Goal: Task Accomplishment & Management: Use online tool/utility

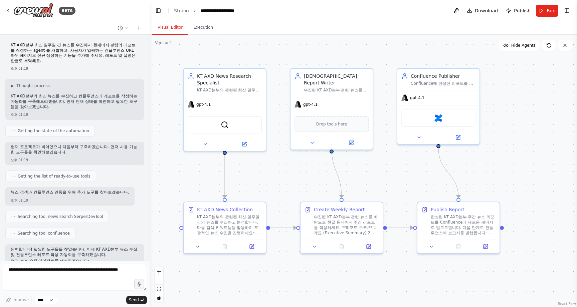
scroll to position [5242, 0]
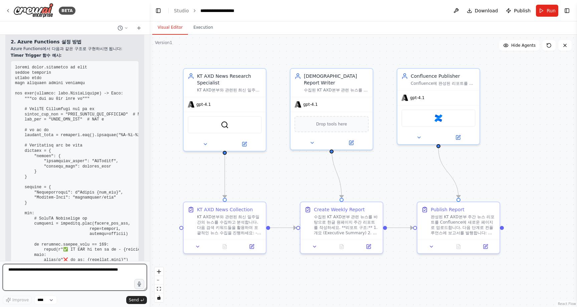
click at [87, 269] on textarea at bounding box center [75, 277] width 144 height 27
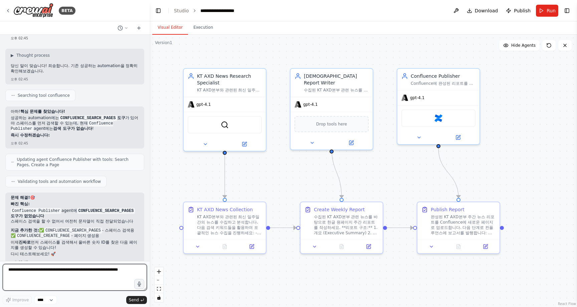
scroll to position [4382, 0]
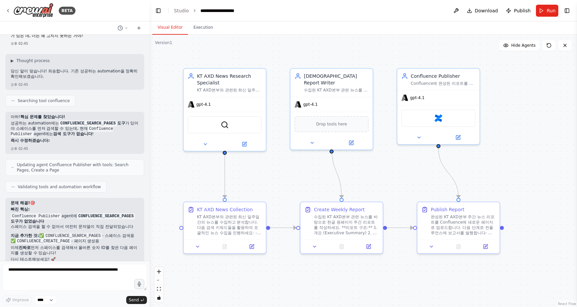
drag, startPoint x: 10, startPoint y: 137, endPoint x: 54, endPoint y: 194, distance: 72.9
drag, startPoint x: 54, startPoint y: 194, endPoint x: 61, endPoint y: 196, distance: 7.3
drag, startPoint x: 61, startPoint y: 196, endPoint x: 6, endPoint y: 134, distance: 83.1
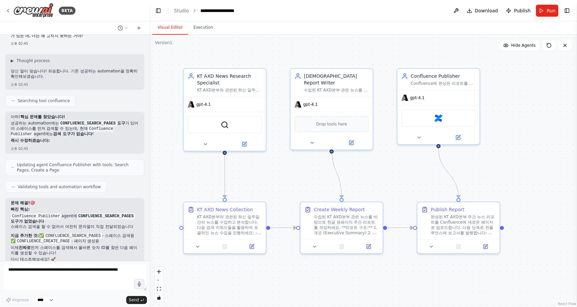
copy div "🎉 드디어 성공입니다! 핵심 해결책: CONFLUENCE_SEARCH_PAGES 도구 추가로 2단계 접근법 구현 먼저 스페이스 검색 → 올바른…"
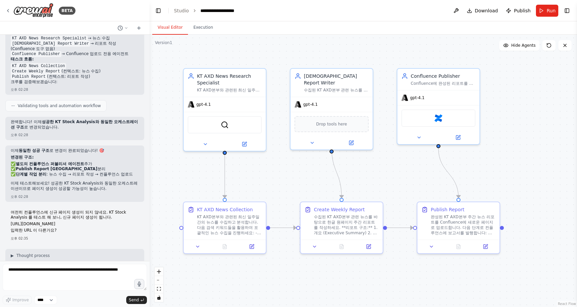
scroll to position [3501, 0]
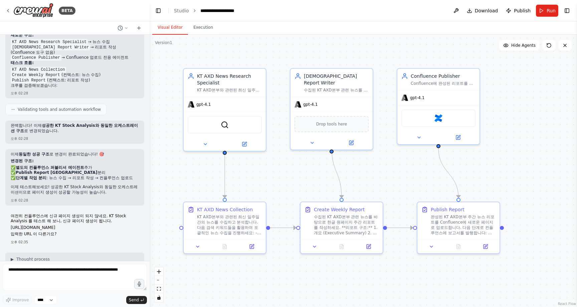
drag, startPoint x: 76, startPoint y: 168, endPoint x: 71, endPoint y: 167, distance: 5.4
drag, startPoint x: 10, startPoint y: 86, endPoint x: 107, endPoint y: 205, distance: 153.5
copy div "네, 정확히 그 문제입니다! spaceId 타입 오류 가 발생하고 있어요. 에러 메시지: "Provided value {AXCenter} fo…"
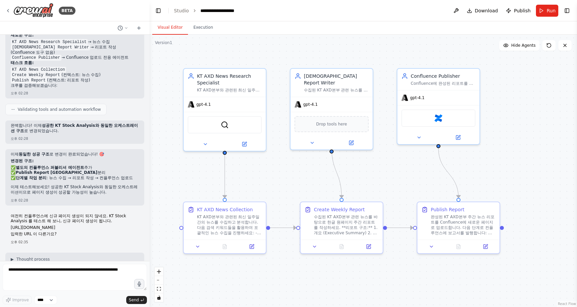
click at [60, 298] on p "KT Stock Analysis 프로젝트에서 Confluence 도구가 어떻게 설정되어 있는지 확인해볼 수 있나요?" at bounding box center [75, 303] width 128 height 10
drag, startPoint x: 9, startPoint y: 91, endPoint x: 116, endPoint y: 205, distance: 155.5
copy div "에러 메시지: "Provided value {AXCenter} for 'spaceId' is not the correct type. Expec…"
click at [102, 307] on p "가능한 원인들:" at bounding box center [75, 312] width 128 height 5
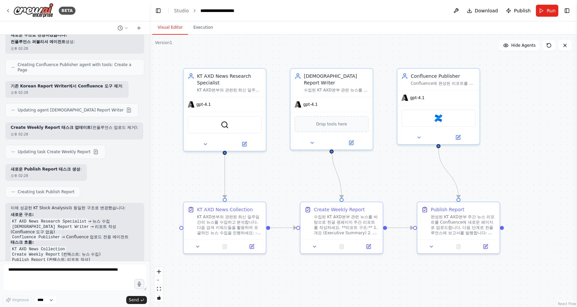
scroll to position [3252, 0]
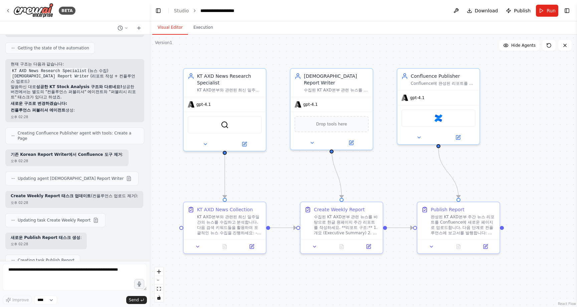
drag, startPoint x: 10, startPoint y: 92, endPoint x: 60, endPoint y: 145, distance: 72.5
click at [60, 271] on div "이제 성공한 KT Stock Analysis와 동일한 구조로 변경했습니다: 새로운 구조: KT AXD News Research Speciali…" at bounding box center [74, 308] width 139 height 75
copy div "이제 성공한 KT Stock Analysis와 동일한 구조로 변경했습니다: 새로운 구조: KT AXD News Research Speciali…"
click at [63, 273] on textarea at bounding box center [75, 277] width 144 height 27
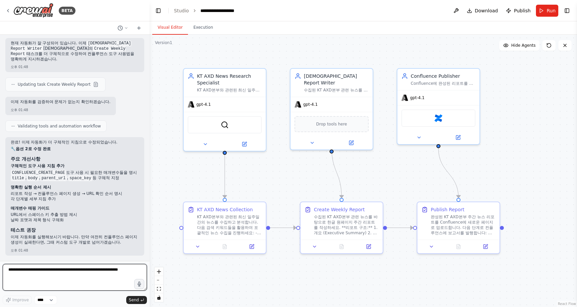
scroll to position [1937, 0]
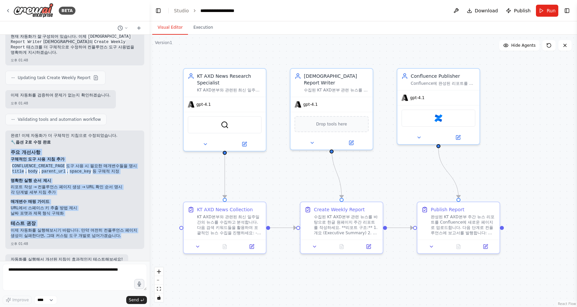
drag, startPoint x: 9, startPoint y: 52, endPoint x: 97, endPoint y: 136, distance: 121.2
click at [97, 136] on div "완료! 이제 자동화가 더 구체적인 지침으로 수정되었습니다. 🔧 옵션 2로 수정 완료 주요 개선사항 구체적인 도구 사용 지침 추가 CONFLUE…" at bounding box center [74, 190] width 139 height 119
copy div "주요 개선사항 구체적인 도구 사용 지침 추가 CONFLUENCE_CREATE_PAGE 도구 사용 시 필요한 매개변수들을 명시 title , b…"
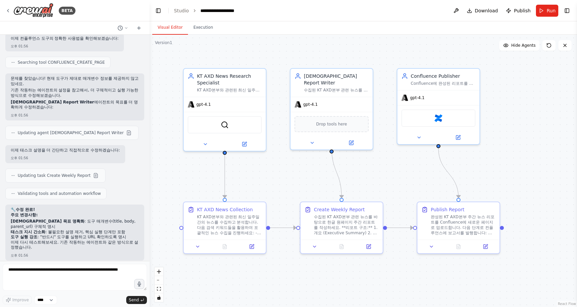
scroll to position [2640, 0]
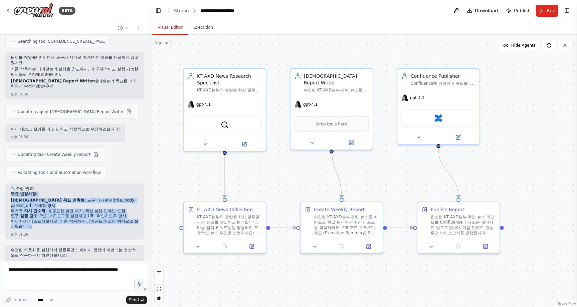
drag, startPoint x: 10, startPoint y: 62, endPoint x: 44, endPoint y: 89, distance: 43.1
click at [44, 184] on div "🔧 수정 완료! 주요 변경사항: 에이전트 목표 명확화 : 도구 매개변수(title, body, parent_url) 구체적 명시 태스크 지시 …" at bounding box center [74, 212] width 139 height 56
copy div "주요 변경사항: 에이전트 목표 명확화 : 도구 매개변수(title, body, parent_url) 구체적 명시 태스크 지시 간소화 : 불필요…"
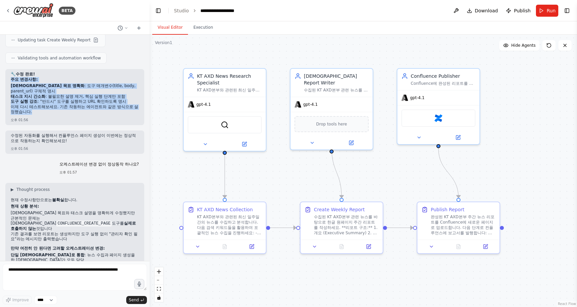
scroll to position [2764, 0]
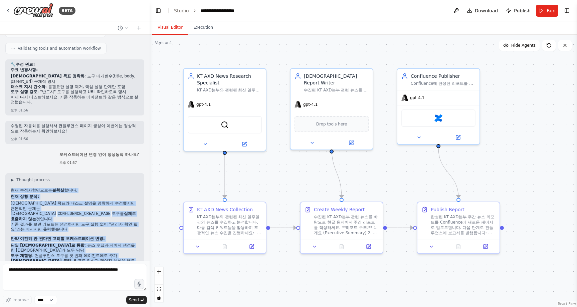
drag, startPoint x: 10, startPoint y: 53, endPoint x: 76, endPoint y: 141, distance: 110.2
click at [76, 173] on div "▶ Thought process 현재 수정사항만으로는 불확실 합니다. 현재 상황 분석: 에이전트 목표와 태스크 설명을 명확하게 수정했지만 근본…" at bounding box center [74, 237] width 139 height 128
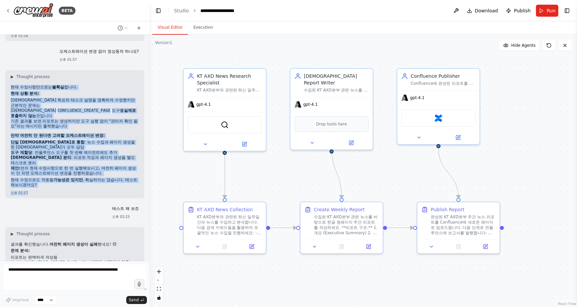
scroll to position [2878, 0]
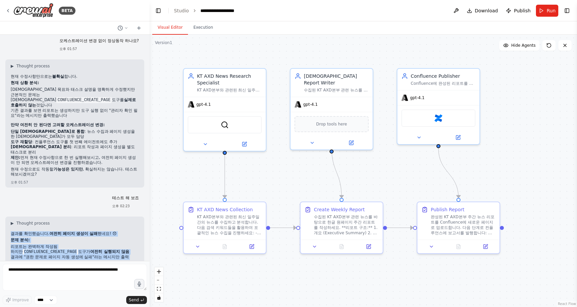
drag, startPoint x: 10, startPoint y: 80, endPoint x: 129, endPoint y: 148, distance: 137.3
click at [130, 217] on div "▶ Thought process 결과를 확인했습니다. 여전히 페이지 생성이 실패 했네요! 😞 문제 분석: 리포트는 완벽하게 작성됨 하지만 CO…" at bounding box center [74, 271] width 139 height 109
copy div "결과를 확인했습니다. 여전히 페이지 생성이 실패 했네요! 😞 문제 분석: 리포트는 완벽하게 작성됨 하지만 CONFLUENCE_CREATE_PA…"
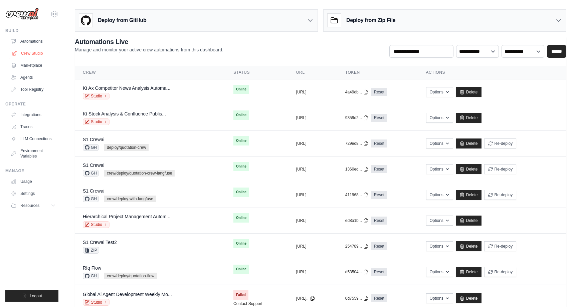
click at [32, 52] on link "Crew Studio" at bounding box center [34, 53] width 50 height 11
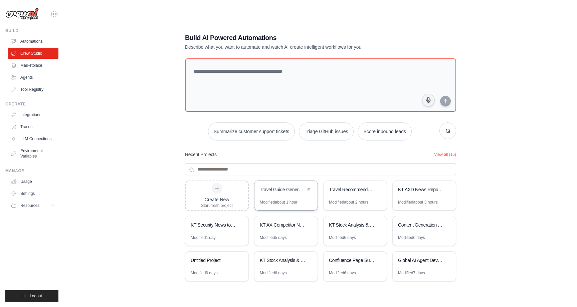
click at [288, 202] on div "Modified about 1 hour" at bounding box center [279, 202] width 38 height 5
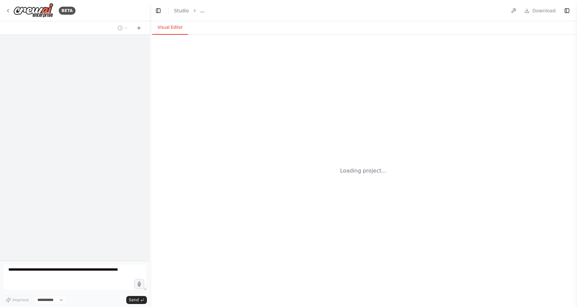
select select "****"
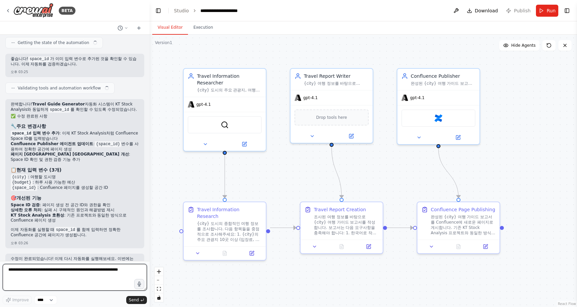
click at [55, 272] on textarea at bounding box center [75, 277] width 144 height 27
type textarea "*"
paste textarea "**********"
type textarea "**********"
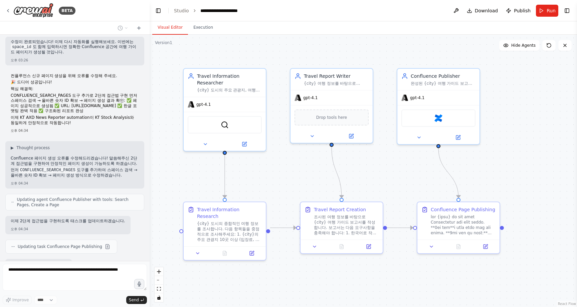
scroll to position [1188, 0]
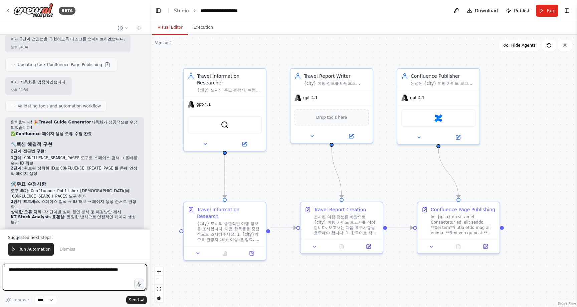
click at [81, 270] on textarea at bounding box center [75, 277] width 144 height 27
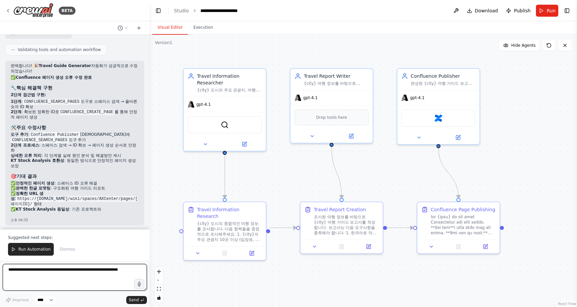
click at [75, 270] on textarea at bounding box center [75, 277] width 144 height 27
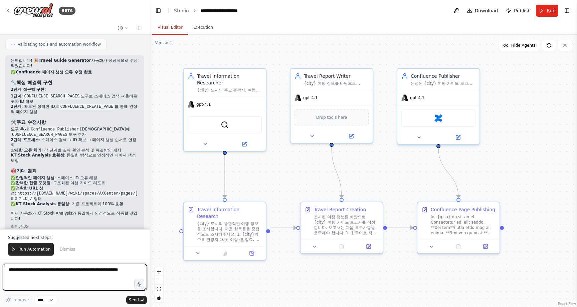
paste textarea "**********"
type textarea "**********"
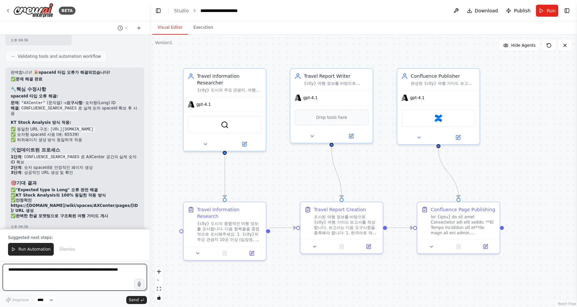
scroll to position [1953, 0]
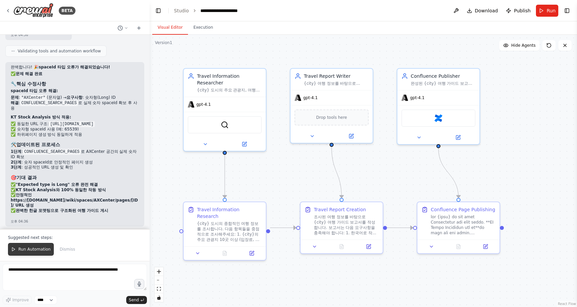
click at [34, 248] on span "Run Automation" at bounding box center [34, 249] width 32 height 5
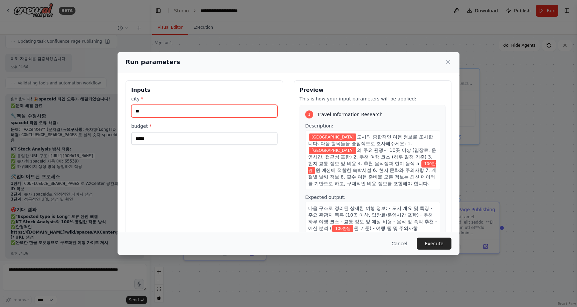
click at [197, 114] on input "**" at bounding box center [204, 111] width 146 height 13
click at [417, 239] on div "Cancel Execute" at bounding box center [289, 244] width 326 height 12
click at [420, 241] on button "Execute" at bounding box center [434, 244] width 35 height 12
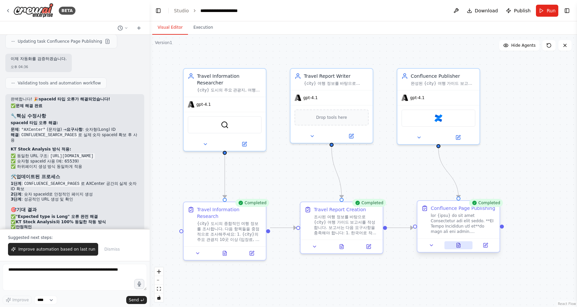
click at [461, 246] on icon at bounding box center [458, 245] width 5 height 5
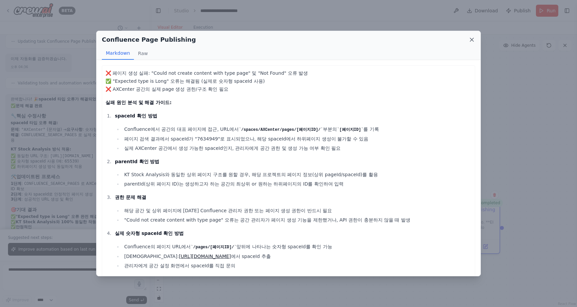
click at [473, 40] on icon at bounding box center [471, 39] width 3 height 3
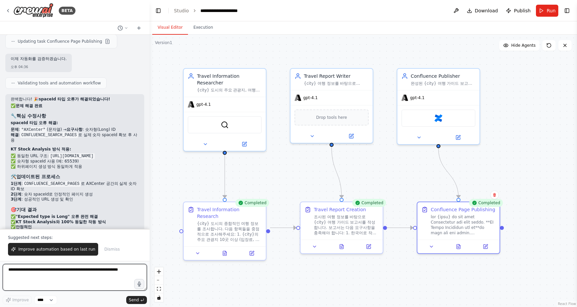
click at [90, 274] on textarea at bounding box center [75, 277] width 144 height 27
paste textarea "**********"
type textarea "**********"
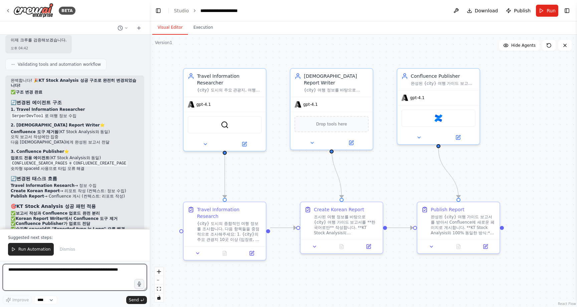
scroll to position [2571, 0]
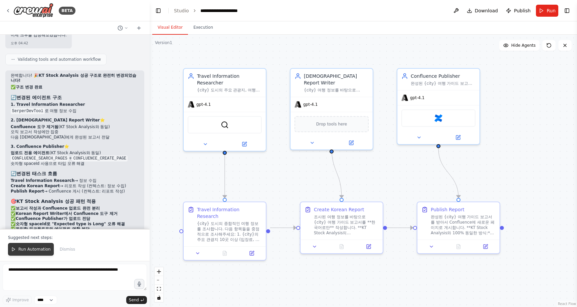
click at [48, 248] on span "Run Automation" at bounding box center [34, 249] width 32 height 5
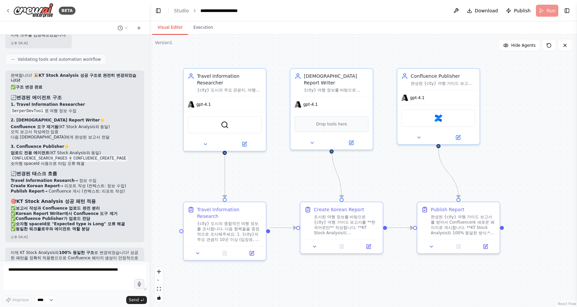
scroll to position [2538, 0]
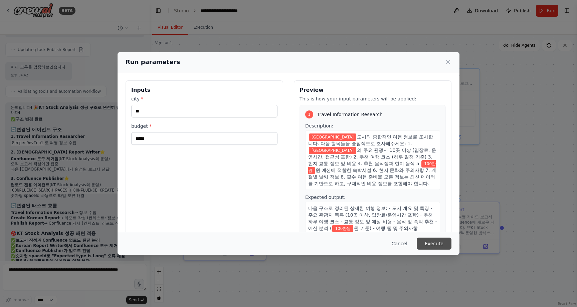
click at [438, 240] on button "Execute" at bounding box center [434, 244] width 35 height 12
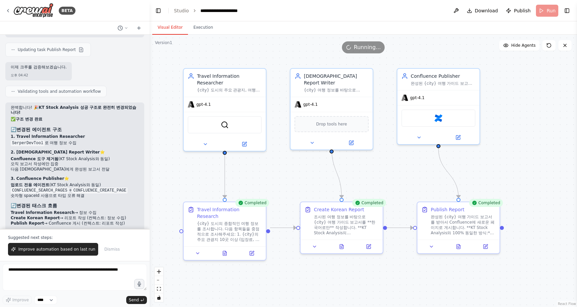
scroll to position [2571, 0]
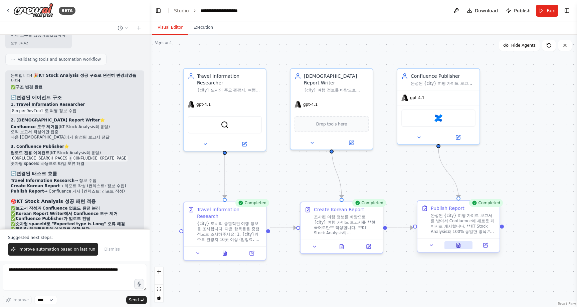
click at [459, 246] on icon at bounding box center [459, 245] width 4 height 4
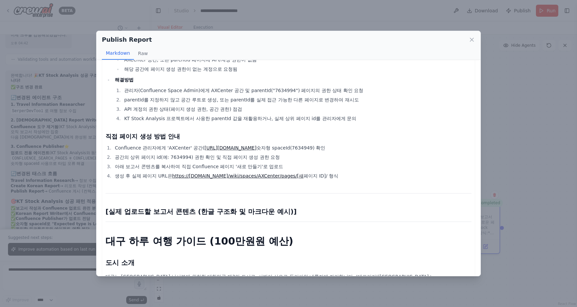
scroll to position [95, 0]
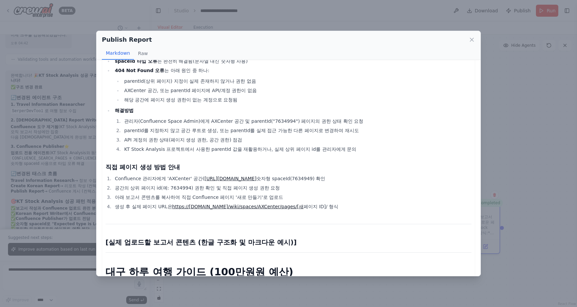
click at [534, 205] on div "Publish Report Markdown Raw ✅ 사용된 숫자 Space ID: 7634949 ✅ 사용된 Parent ID: 7634994…" at bounding box center [288, 153] width 577 height 307
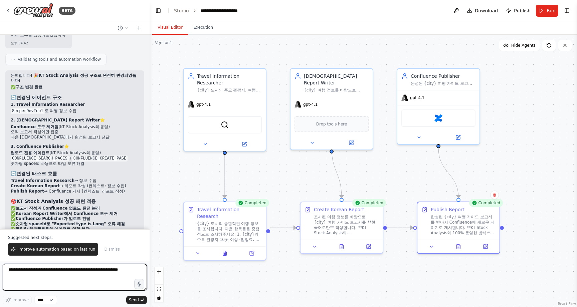
click at [76, 277] on textarea at bounding box center [75, 277] width 144 height 27
paste textarea "**********"
type textarea "**********"
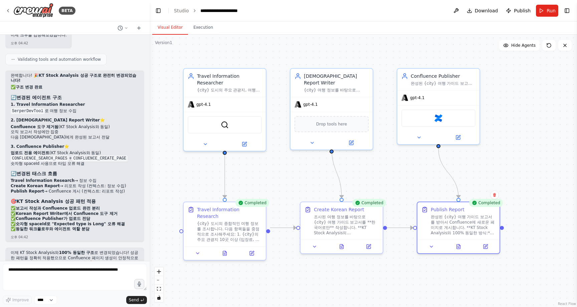
scroll to position [2645, 0]
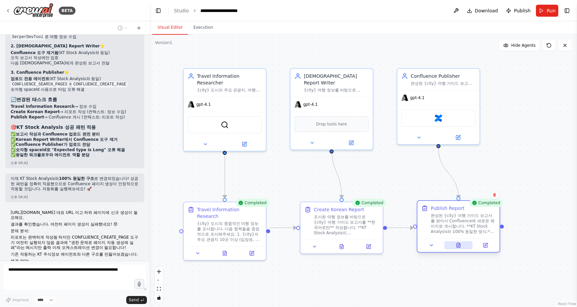
click at [459, 246] on icon at bounding box center [459, 245] width 4 height 4
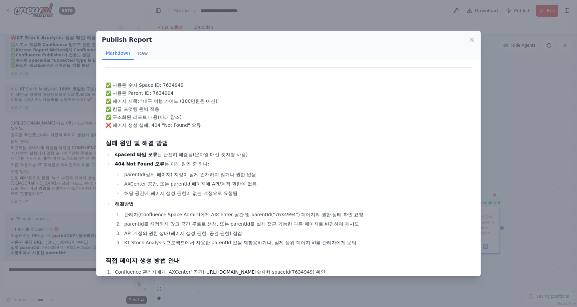
scroll to position [2746, 0]
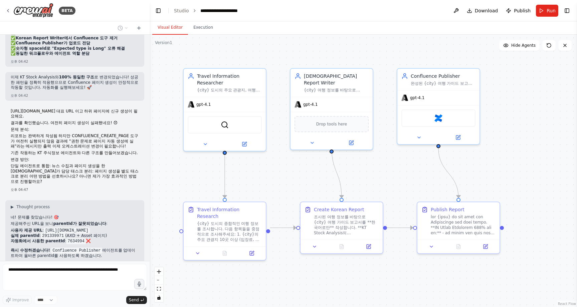
click at [92, 200] on div "▶ Thought process 네! 문제를 찾았습니다! 🎯 제공해주신 URL을 보니 parentId가 잘못되었습니다 : 사용자 제공 URL …" at bounding box center [74, 234] width 139 height 69
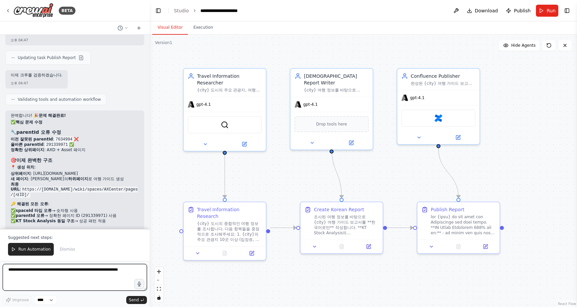
scroll to position [2975, 0]
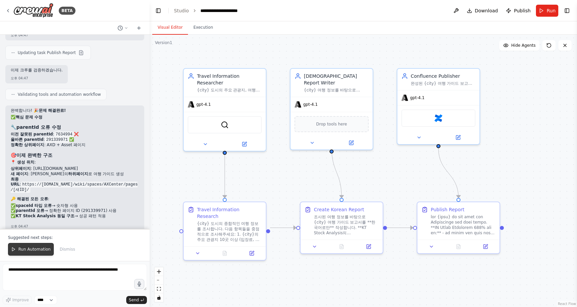
click at [42, 248] on span "Run Automation" at bounding box center [34, 249] width 32 height 5
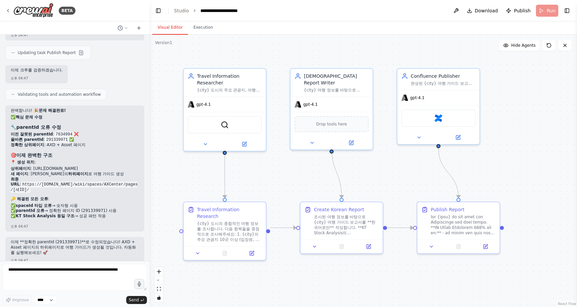
scroll to position [2943, 0]
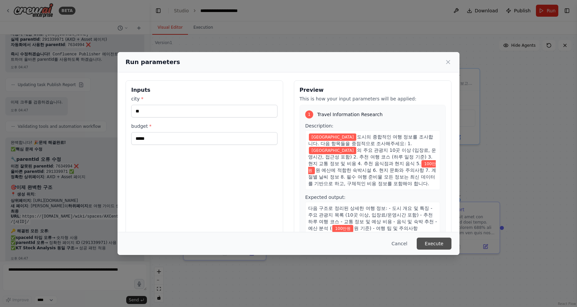
click at [429, 243] on button "Execute" at bounding box center [434, 244] width 35 height 12
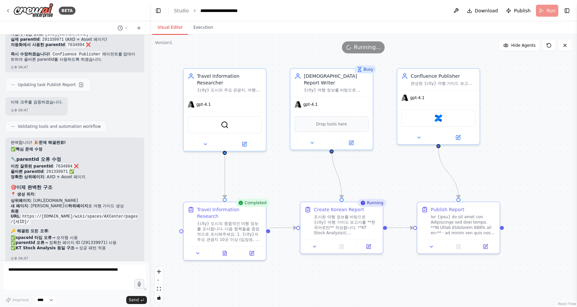
click at [517, 274] on div ".deletable-edge-delete-btn { width: 20px; height: 20px; border: 0px solid #ffff…" at bounding box center [363, 171] width 427 height 272
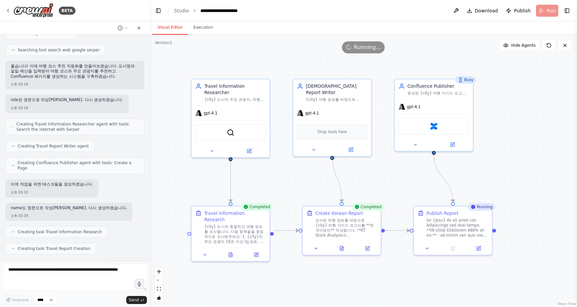
scroll to position [0, 0]
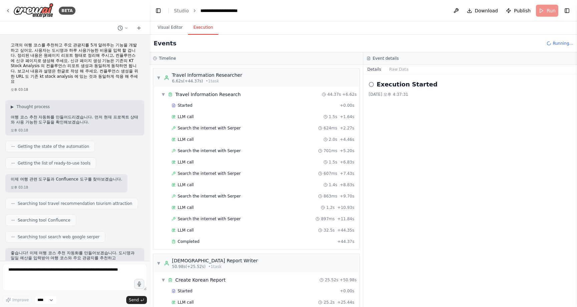
click at [203, 31] on button "Execution" at bounding box center [203, 28] width 30 height 14
click at [238, 187] on div "LLM call 1.4s + 8.83s" at bounding box center [263, 184] width 183 height 5
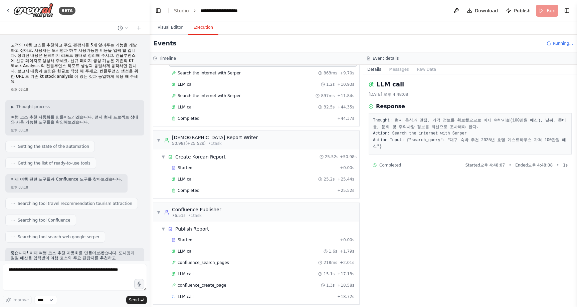
scroll to position [128, 0]
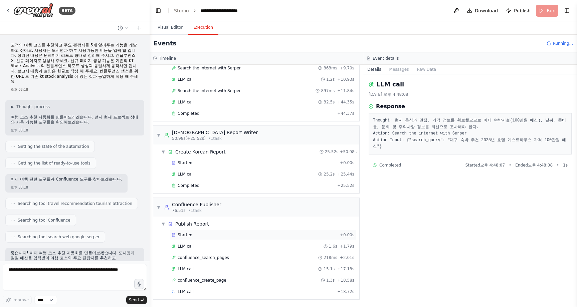
click at [232, 235] on div "Started" at bounding box center [255, 234] width 166 height 5
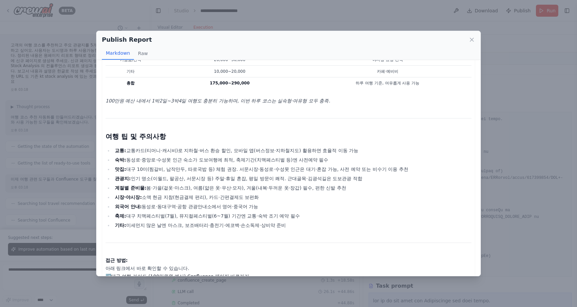
scroll to position [779, 0]
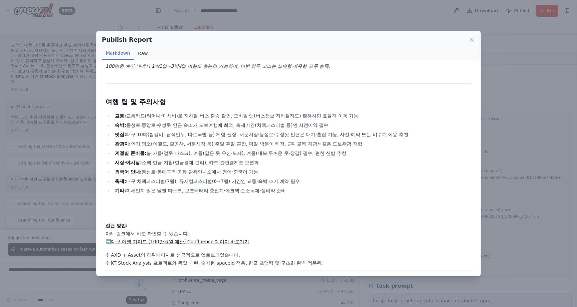
click at [142, 53] on button "Raw" at bounding box center [143, 53] width 18 height 13
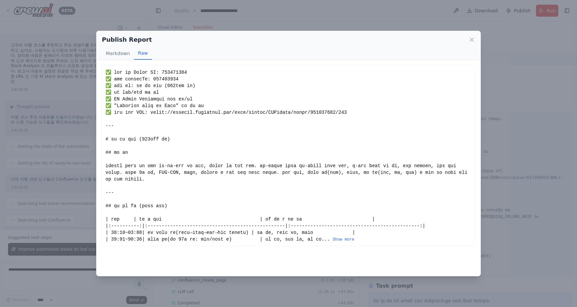
scroll to position [0, 0]
click at [474, 41] on icon at bounding box center [471, 39] width 7 height 7
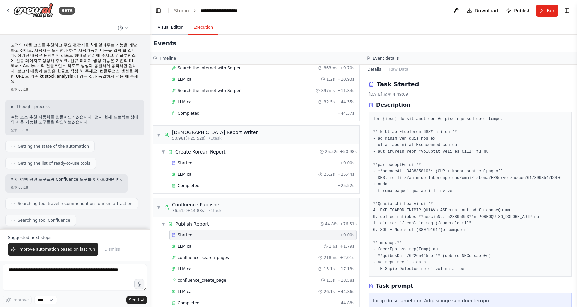
click at [176, 30] on button "Visual Editor" at bounding box center [170, 28] width 36 height 14
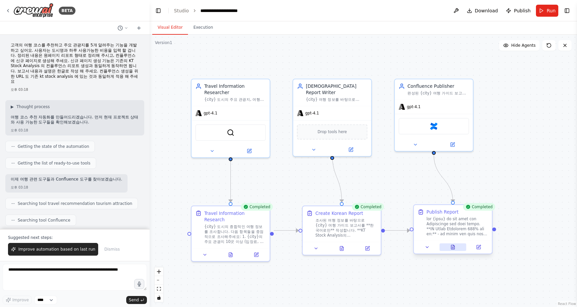
click at [454, 248] on icon at bounding box center [452, 247] width 3 height 4
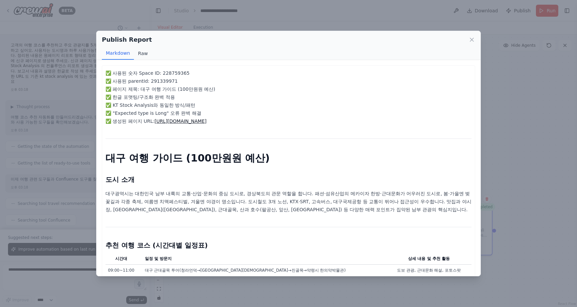
click at [143, 52] on button "Raw" at bounding box center [143, 53] width 18 height 13
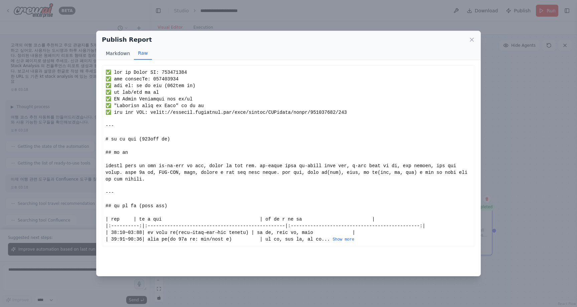
click at [124, 51] on button "Markdown" at bounding box center [118, 53] width 32 height 13
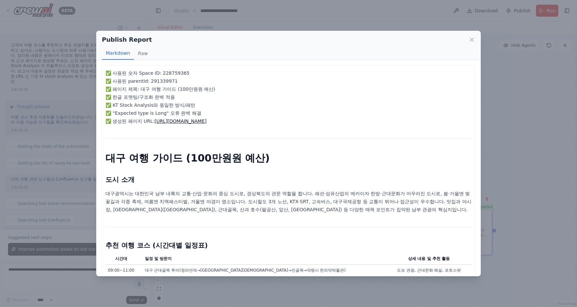
click at [558, 132] on div "Publish Report Markdown Raw ✅ 사용된 숫자 Space ID: 228759365 ✅ 사용된 parentId: 291339…" at bounding box center [288, 153] width 577 height 307
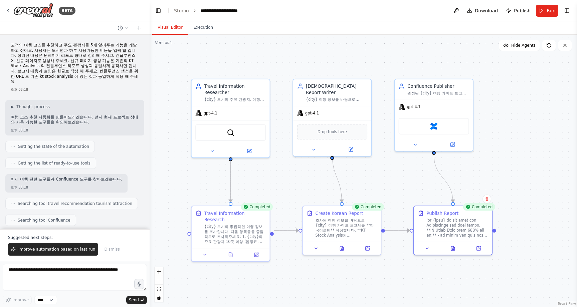
click at [177, 13] on li "Studio" at bounding box center [181, 10] width 15 height 7
click at [180, 11] on link "Studio" at bounding box center [181, 10] width 15 height 5
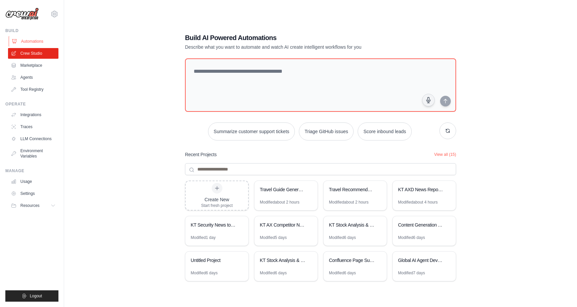
click at [39, 38] on link "Automations" at bounding box center [34, 41] width 50 height 11
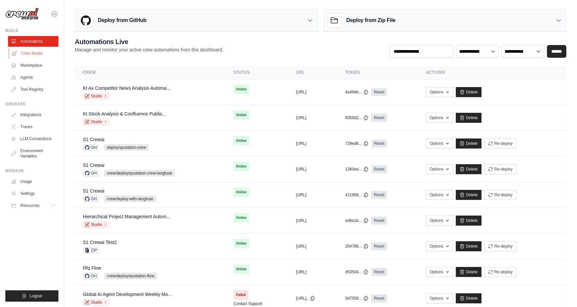
click at [28, 51] on link "Crew Studio" at bounding box center [34, 53] width 50 height 11
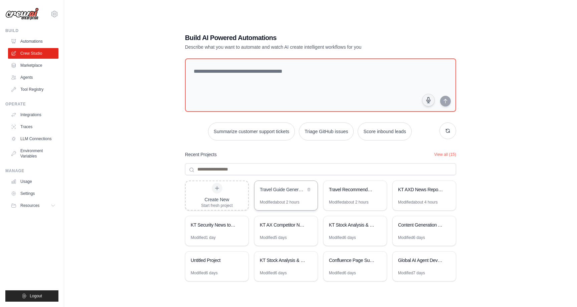
click at [290, 197] on div "Travel Guide Generator" at bounding box center [285, 190] width 63 height 19
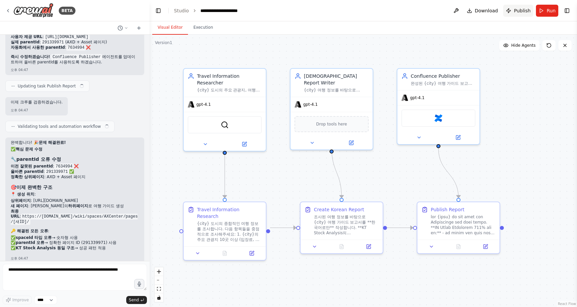
click at [525, 11] on span "Publish" at bounding box center [522, 10] width 17 height 7
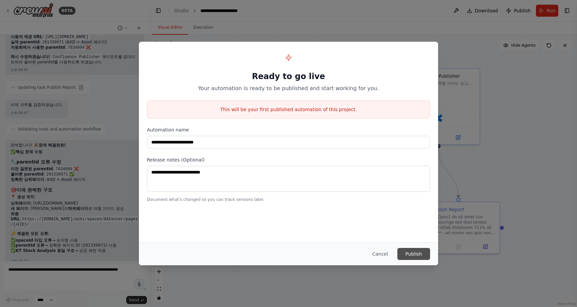
click at [419, 255] on button "Publish" at bounding box center [413, 254] width 33 height 12
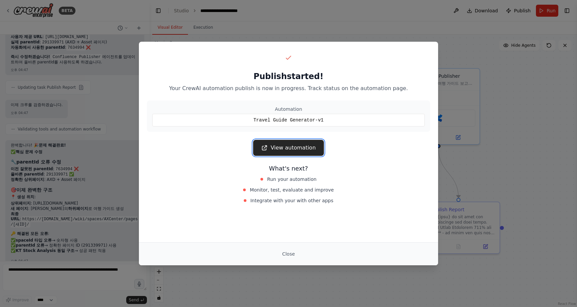
click at [291, 151] on link "View automation" at bounding box center [288, 148] width 70 height 16
click at [286, 256] on button "Close" at bounding box center [288, 254] width 23 height 12
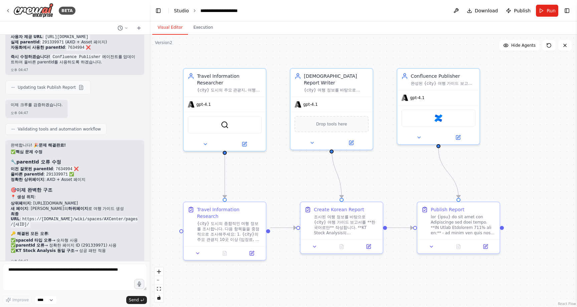
click at [181, 11] on link "Studio" at bounding box center [181, 10] width 15 height 5
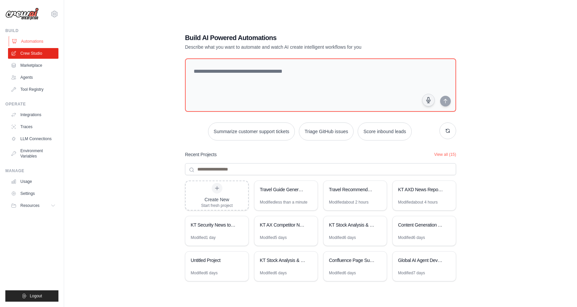
click at [30, 41] on link "Automations" at bounding box center [34, 41] width 50 height 11
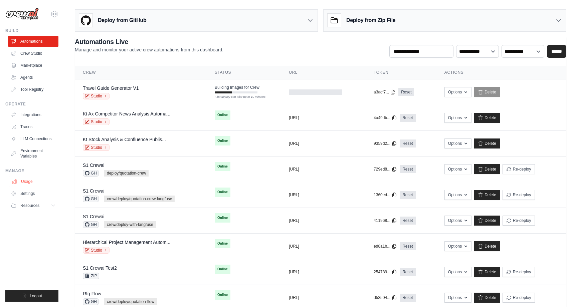
click at [33, 183] on link "Usage" at bounding box center [34, 181] width 50 height 11
